Goal: Task Accomplishment & Management: Use online tool/utility

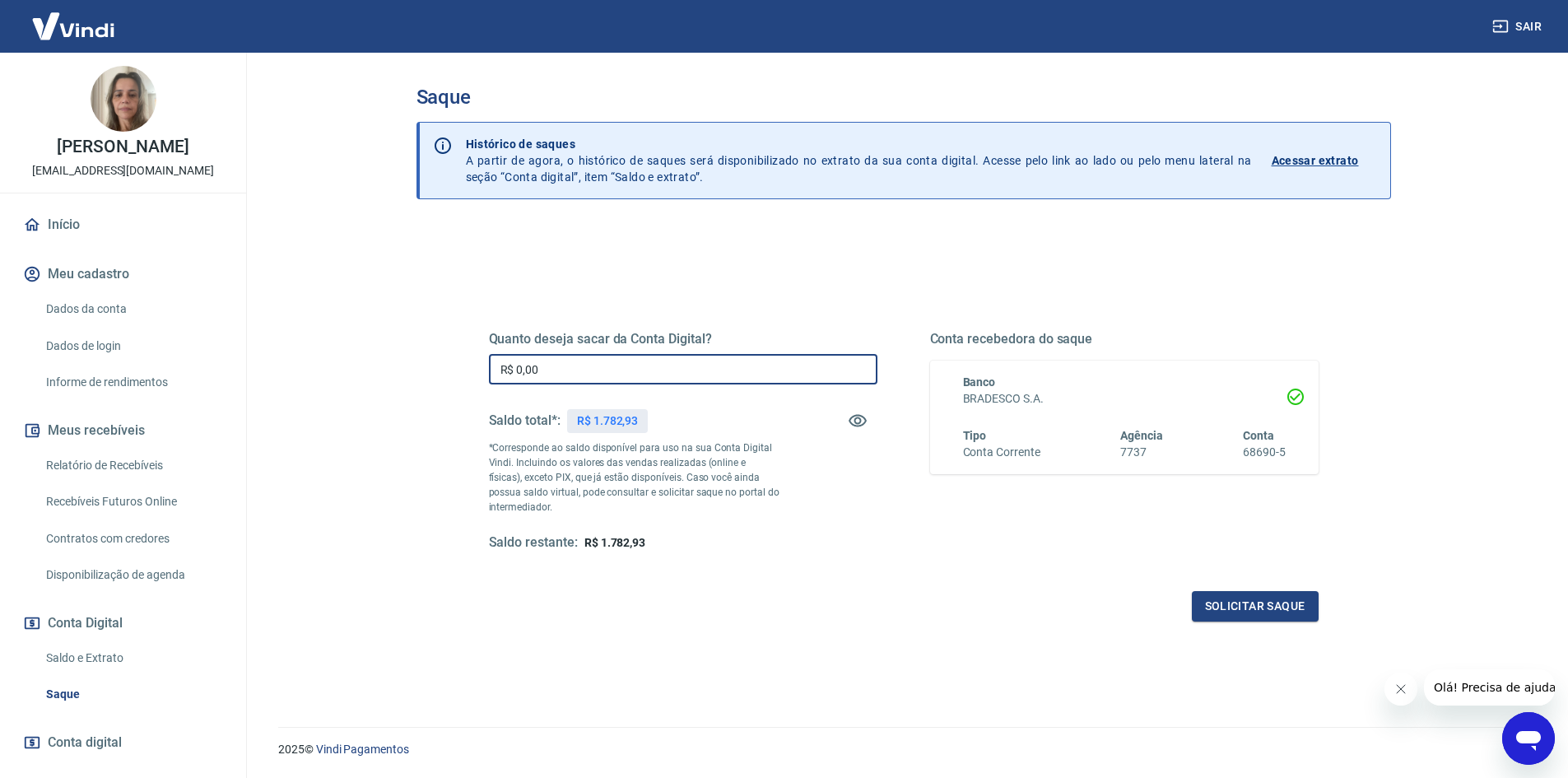
drag, startPoint x: 607, startPoint y: 365, endPoint x: 443, endPoint y: 364, distance: 164.0
click at [443, 364] on div "Quanto deseja sacar da Conta Digital? R$ 0,00 ​ Saldo total*: R$ 1.782,93 *Corr…" at bounding box center [903, 526] width 974 height 602
type input "R$ 1.500,00"
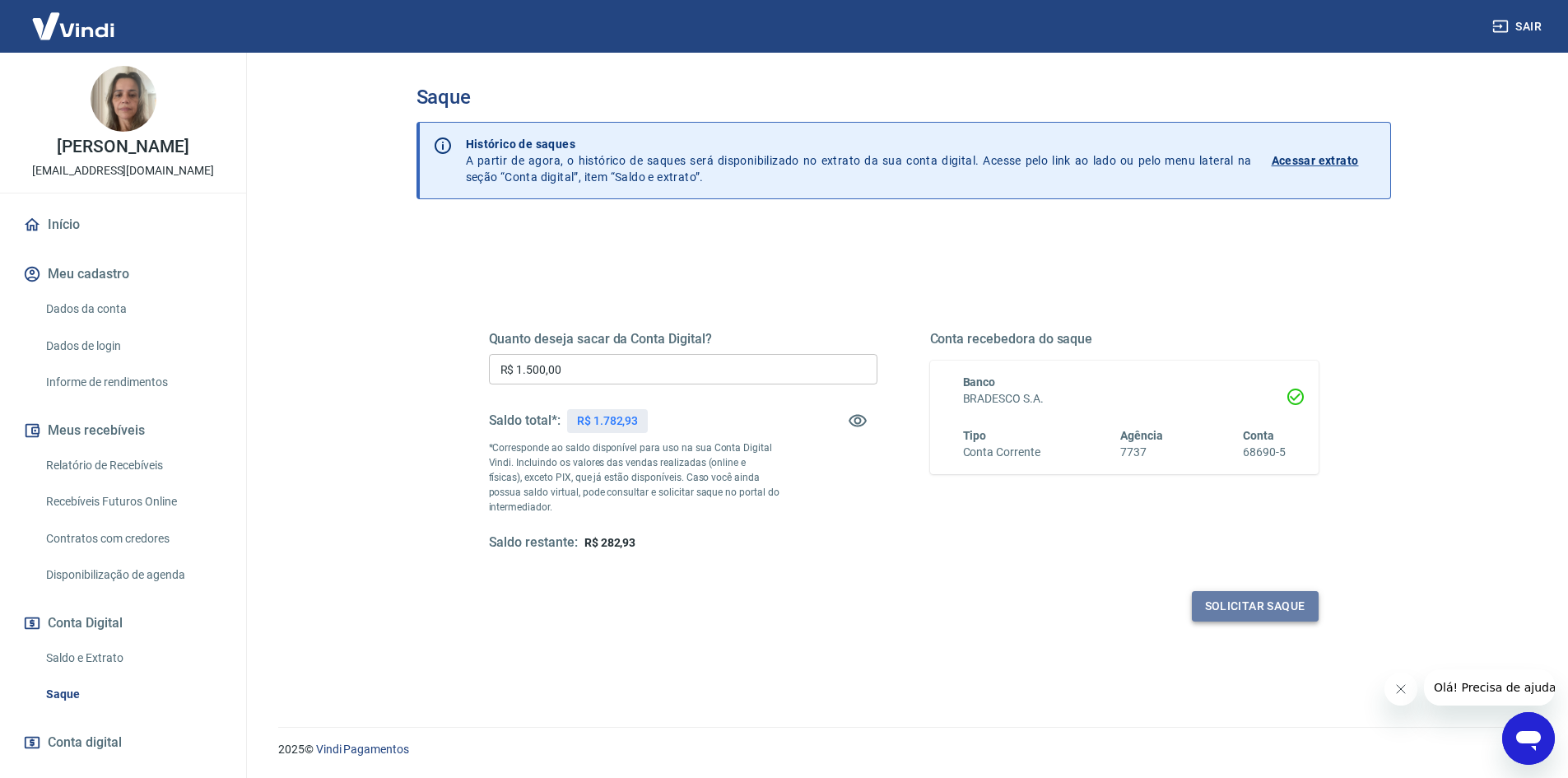
click at [1268, 607] on button "Solicitar saque" at bounding box center [1255, 606] width 127 height 31
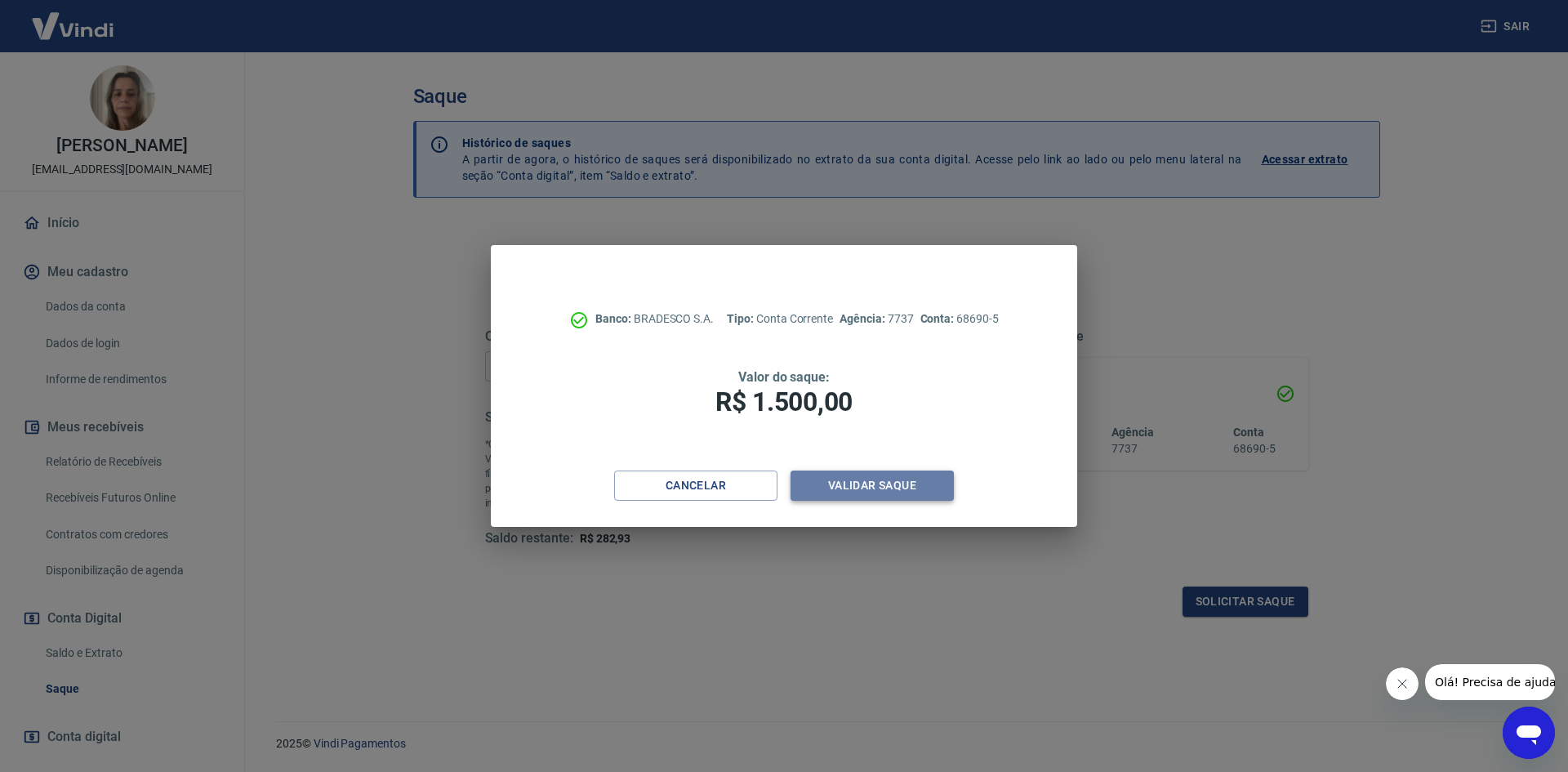
click at [857, 479] on button "Validar saque" at bounding box center [871, 486] width 163 height 31
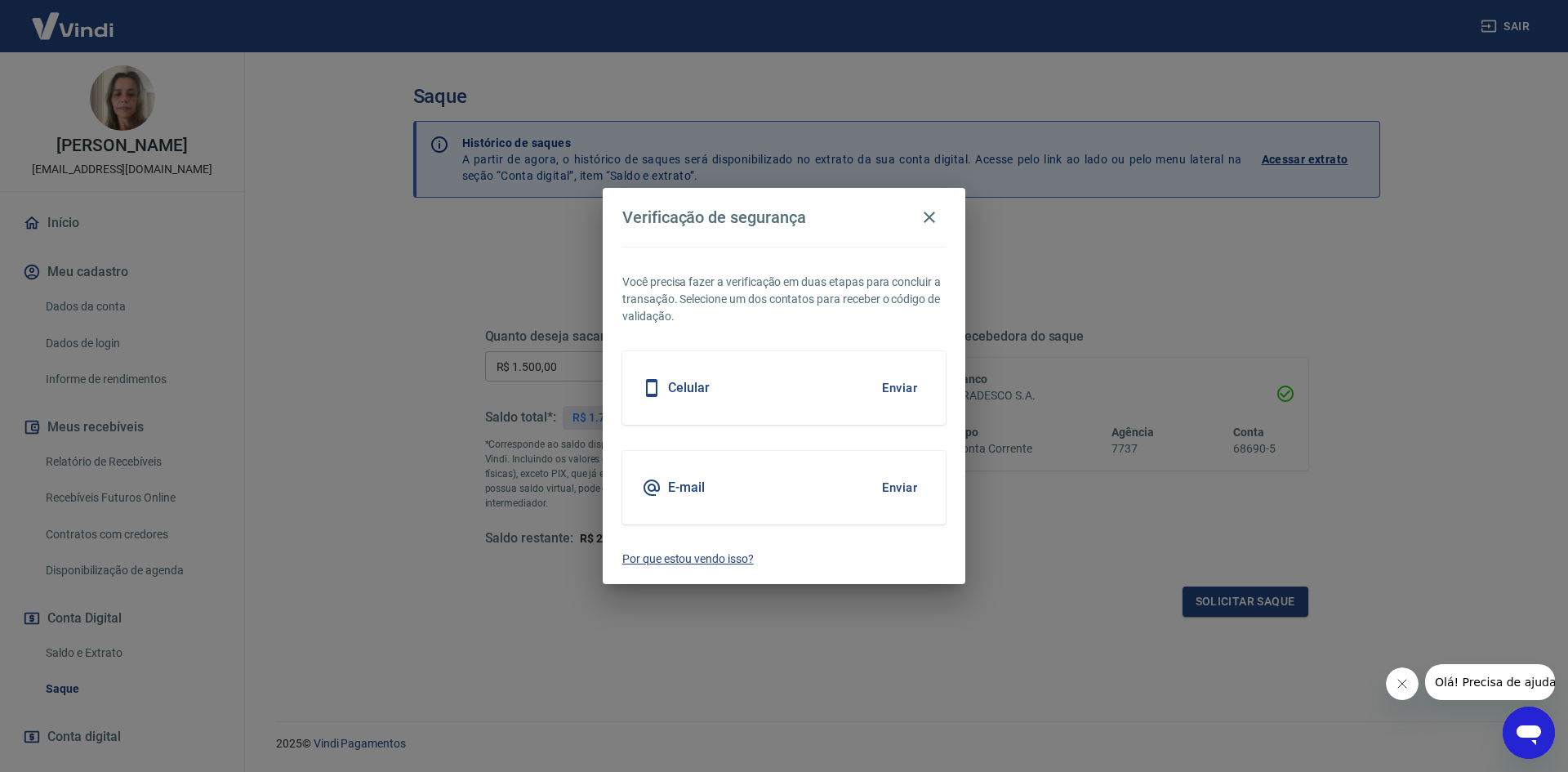
click at [703, 561] on p "Por que estou vendo isso?" at bounding box center [784, 559] width 324 height 17
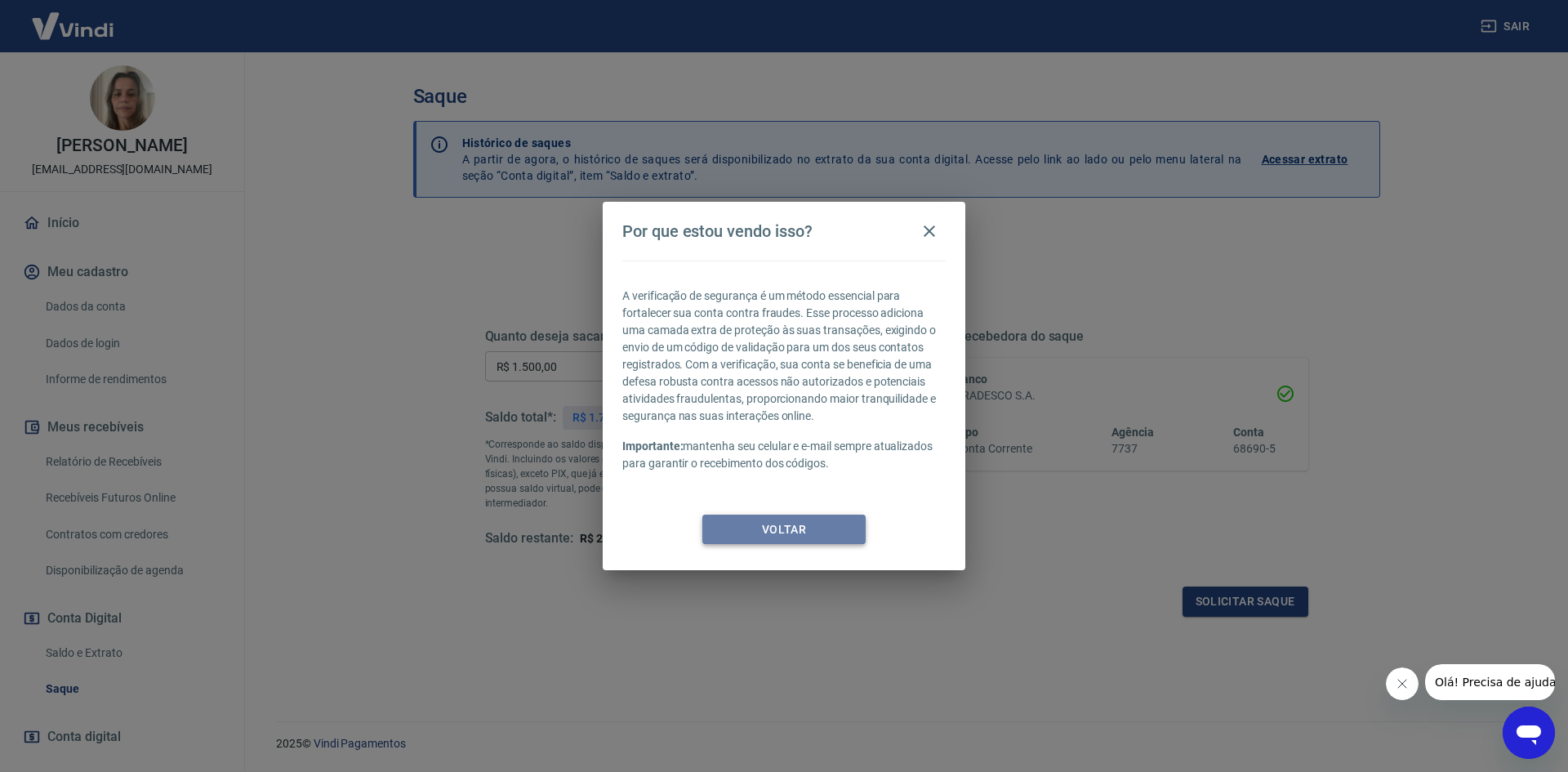
click at [811, 527] on button "Voltar" at bounding box center [784, 530] width 163 height 31
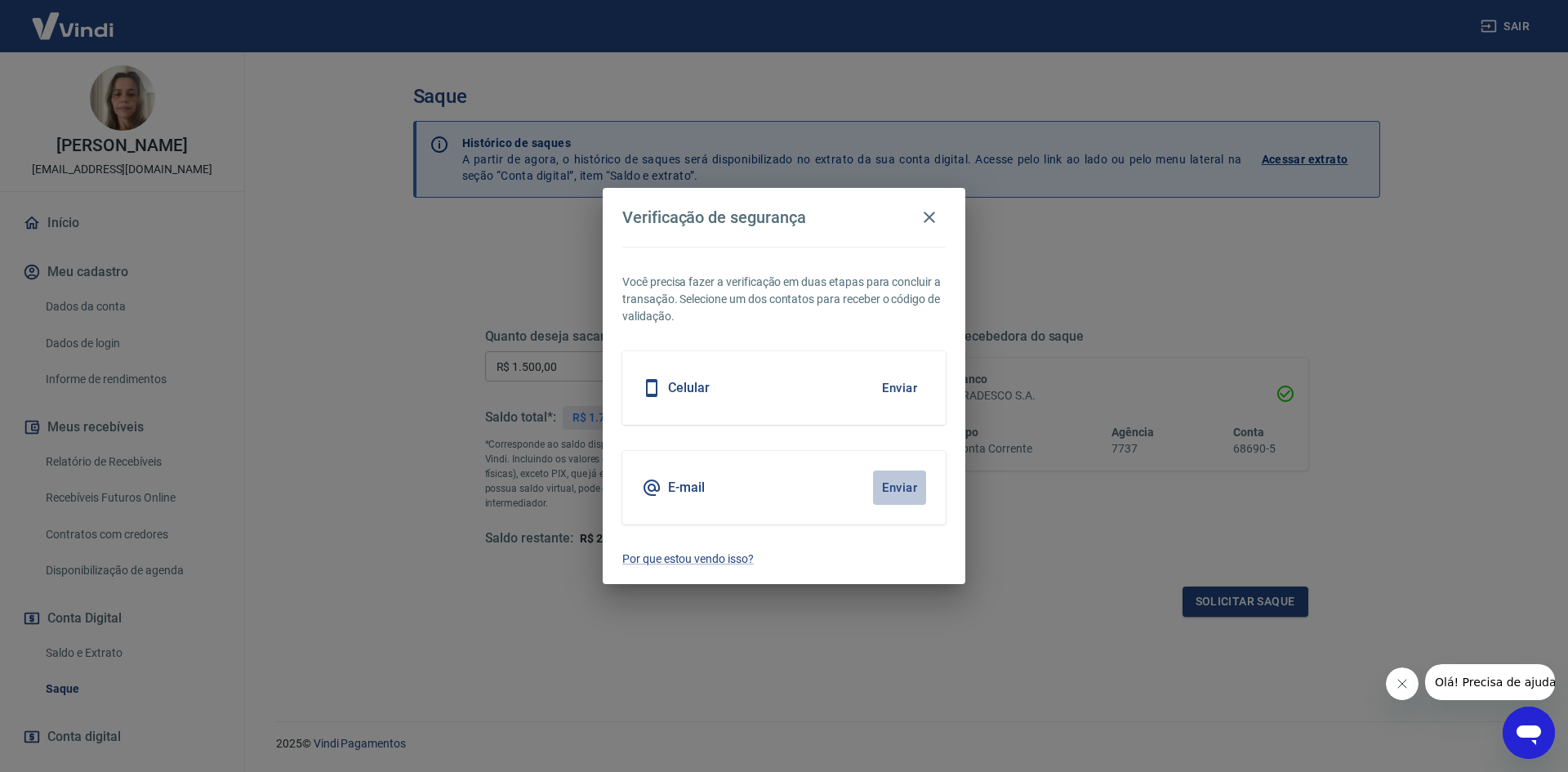
click at [904, 491] on button "Enviar" at bounding box center [900, 488] width 53 height 34
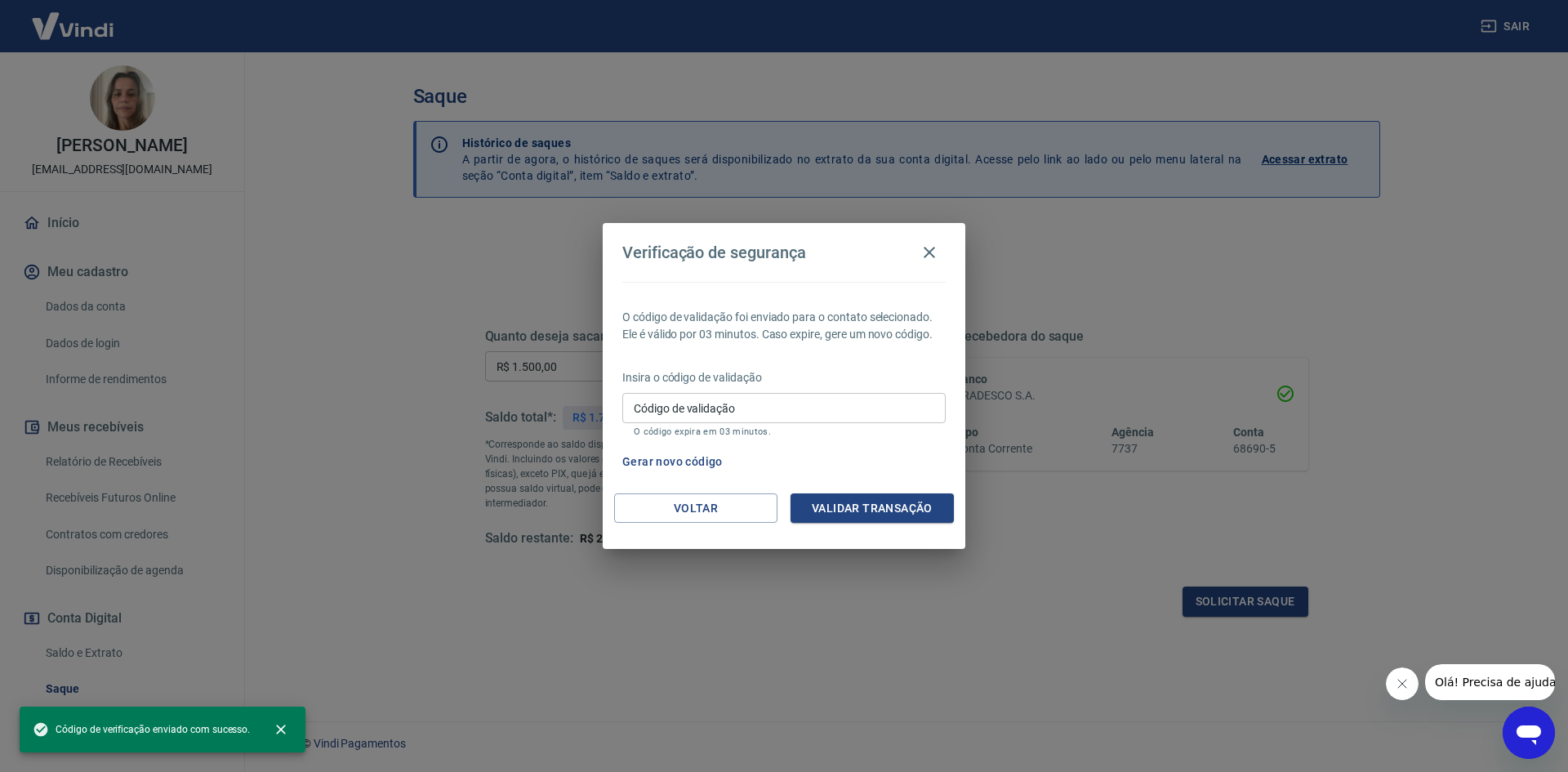
click at [772, 410] on input "Código de validação" at bounding box center [784, 408] width 324 height 31
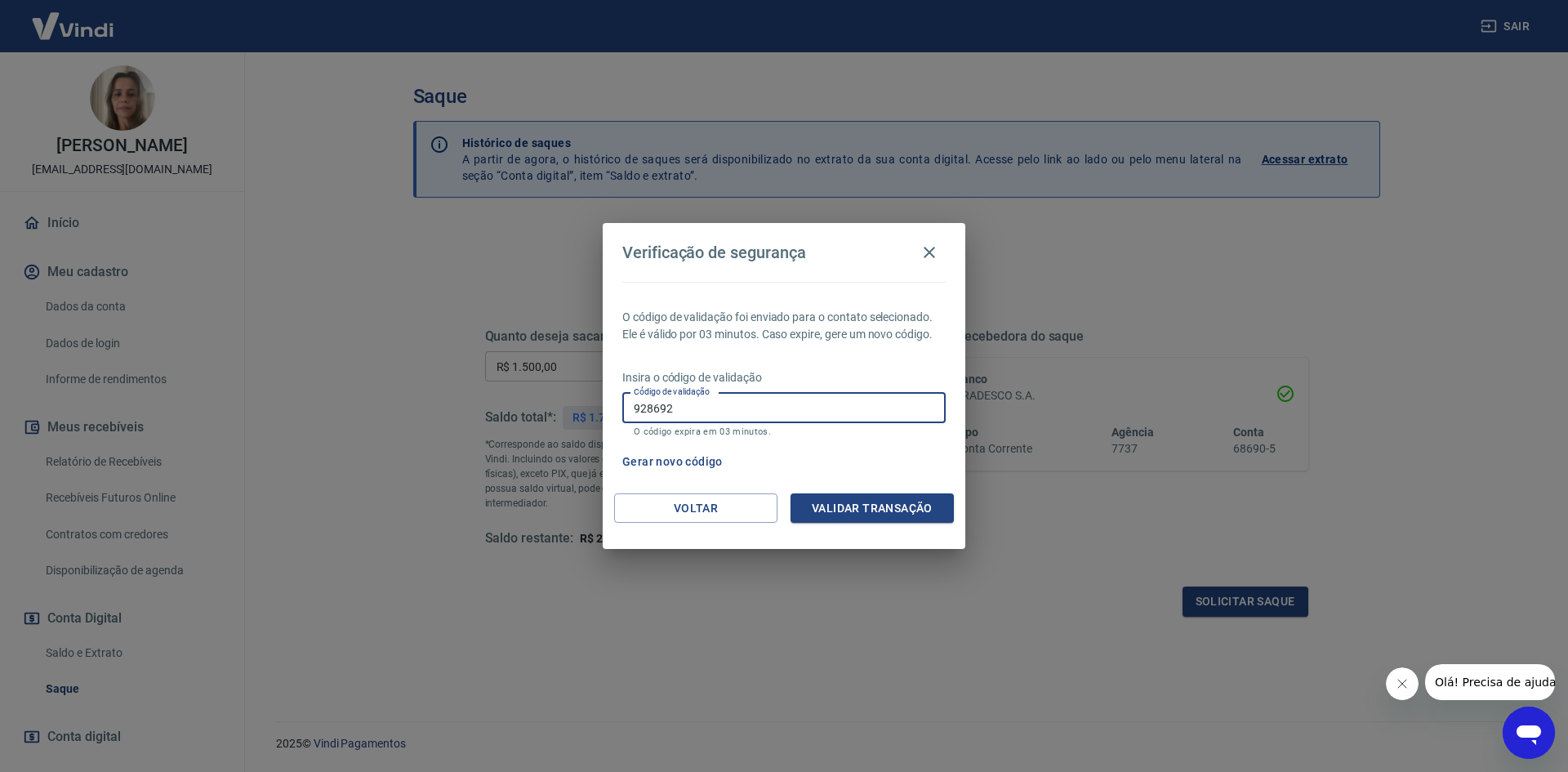
type input "928692"
click at [876, 502] on button "Validar transação" at bounding box center [871, 509] width 163 height 31
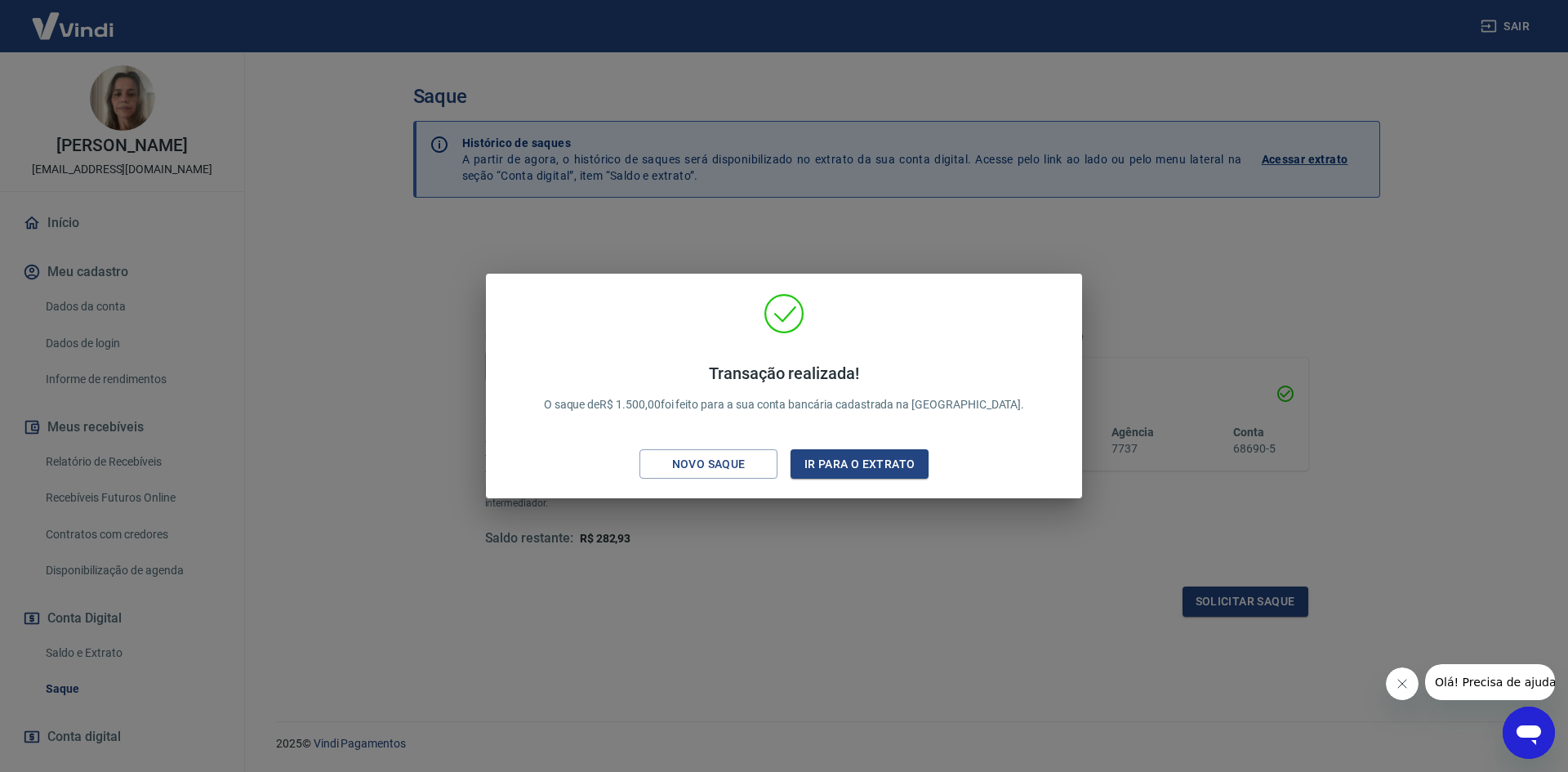
click at [871, 446] on div "Transação realizada! O saque de R$ 1.500,00 foi feito para a sua conta bancária…" at bounding box center [784, 389] width 570 height 193
click at [870, 458] on button "Ir para o extrato" at bounding box center [859, 465] width 138 height 31
